Goal: Find specific page/section: Find specific page/section

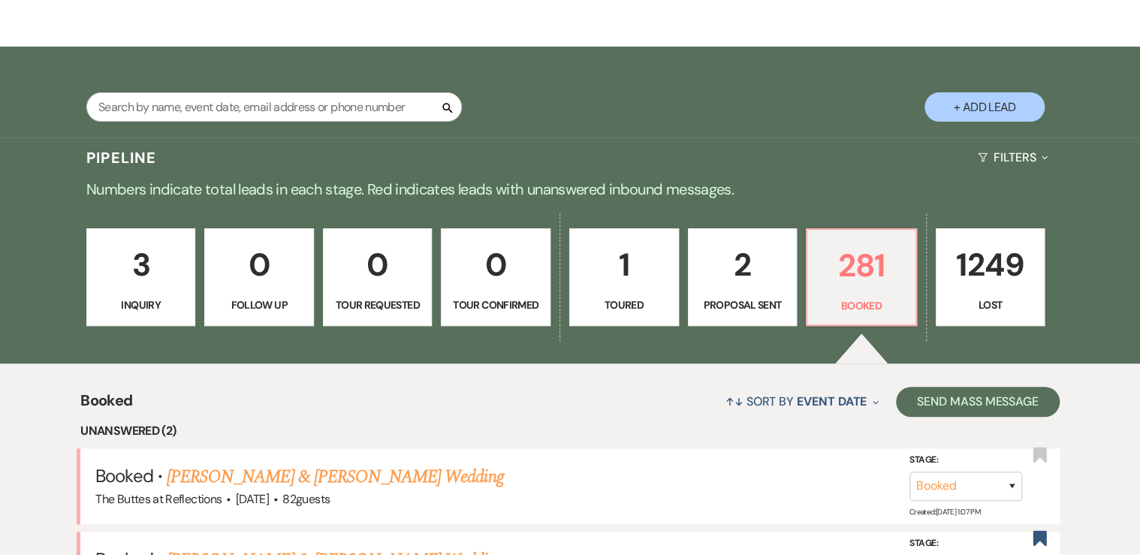
scroll to position [180, 0]
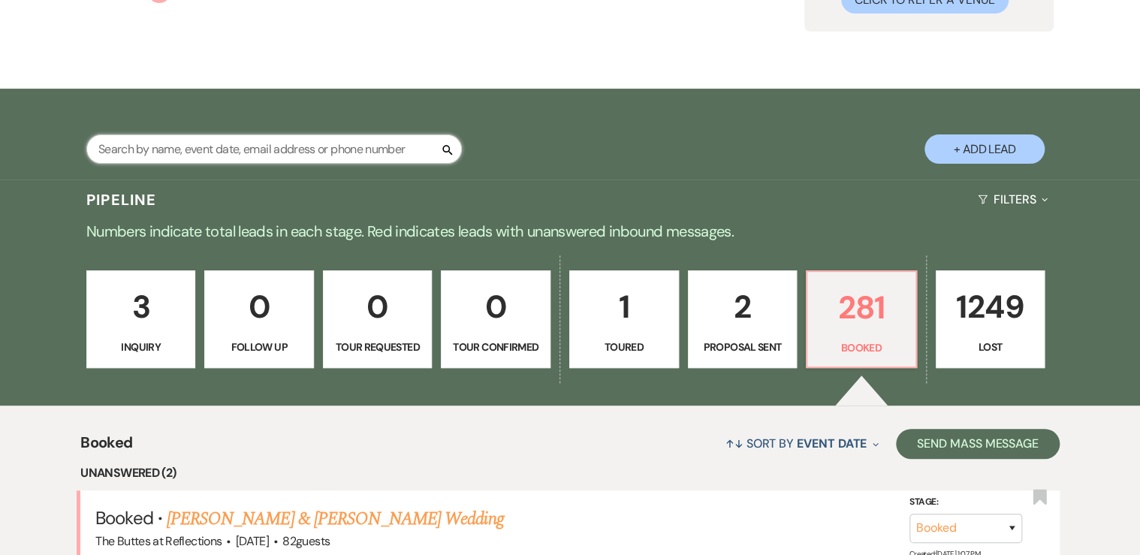
click at [247, 146] on input "text" at bounding box center [273, 148] width 375 height 29
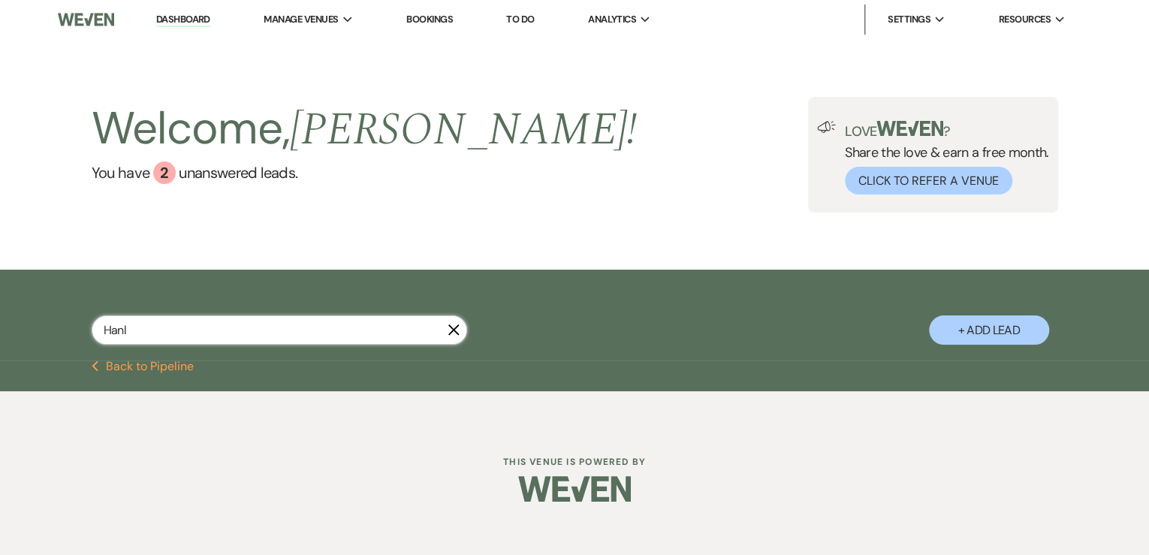
type input "Hanl"
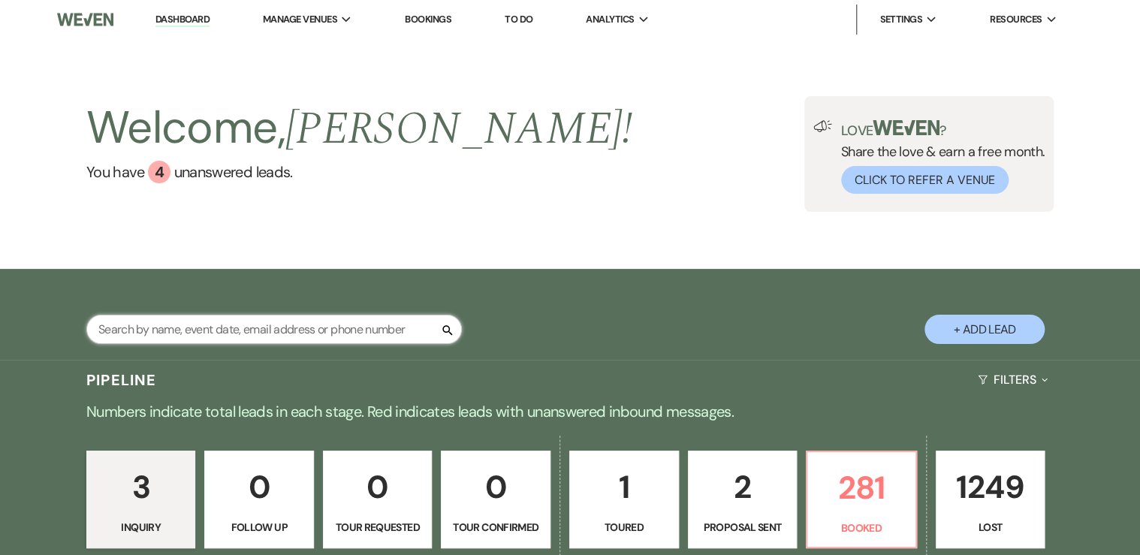
click at [198, 335] on input "text" at bounding box center [273, 329] width 375 height 29
type input "[PERSON_NAME]"
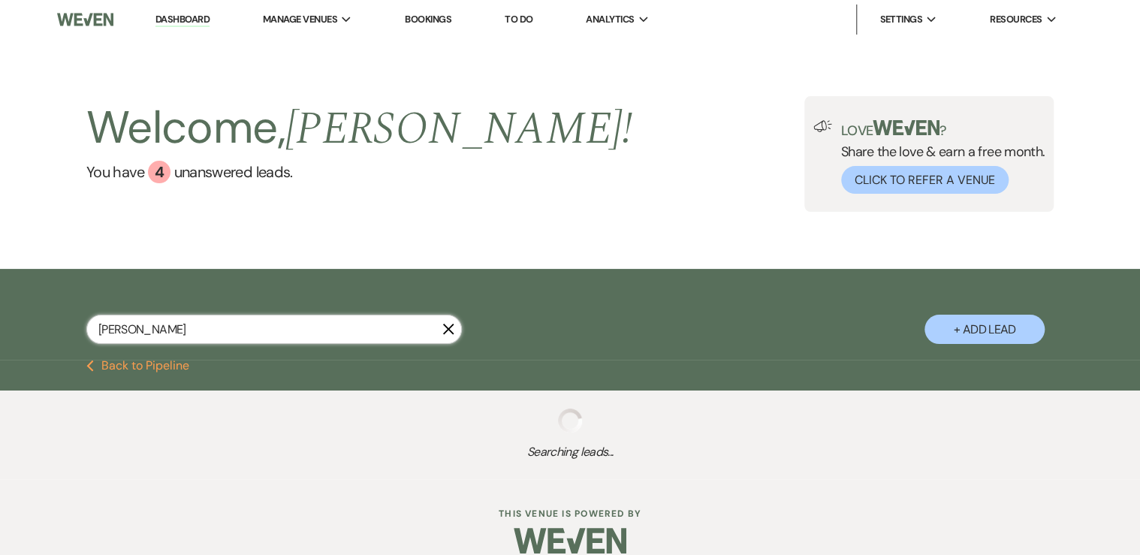
select select "8"
select select "11"
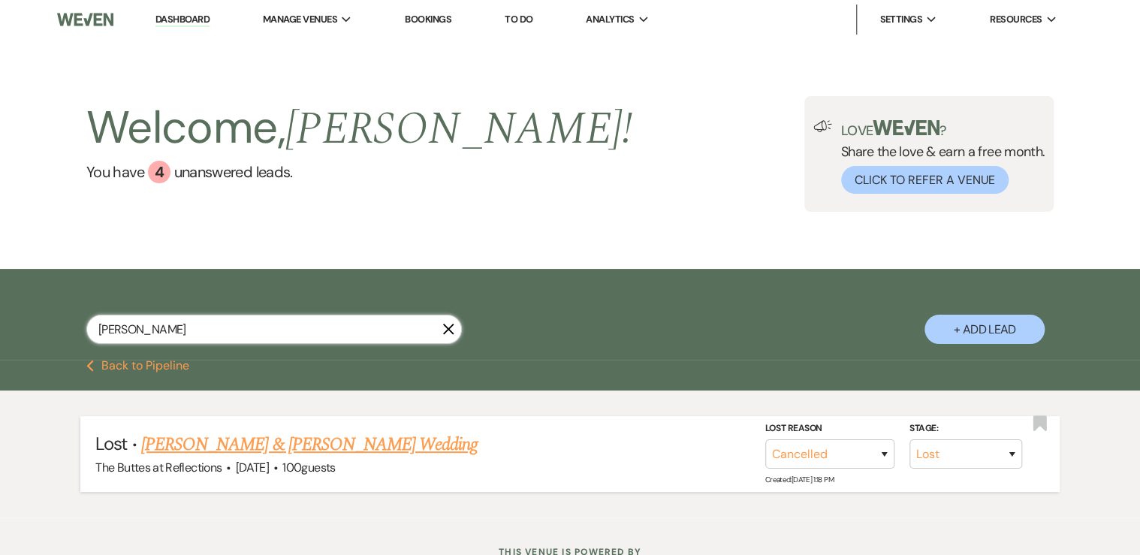
type input "[PERSON_NAME]"
click at [230, 445] on link "[PERSON_NAME] & [PERSON_NAME] Wedding" at bounding box center [309, 444] width 336 height 27
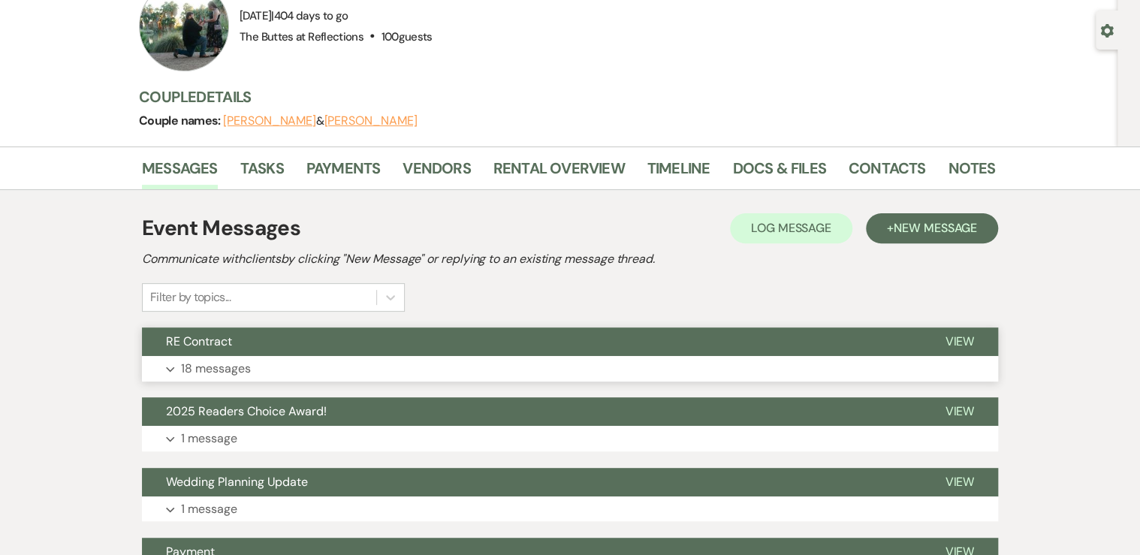
scroll to position [120, 0]
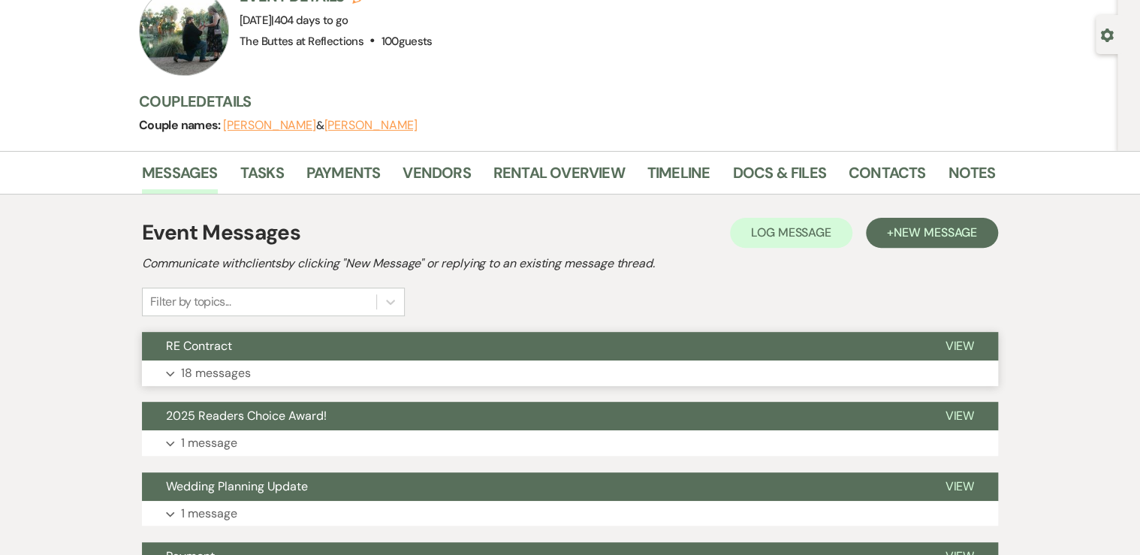
click at [275, 365] on button "Expand 18 messages" at bounding box center [570, 373] width 856 height 26
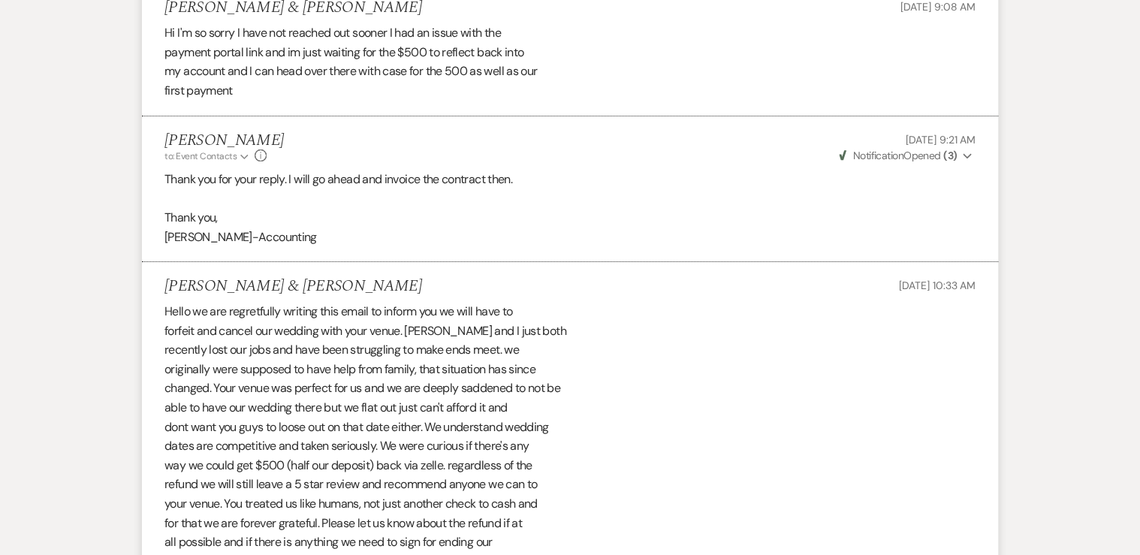
scroll to position [2703, 0]
